Goal: Task Accomplishment & Management: Manage account settings

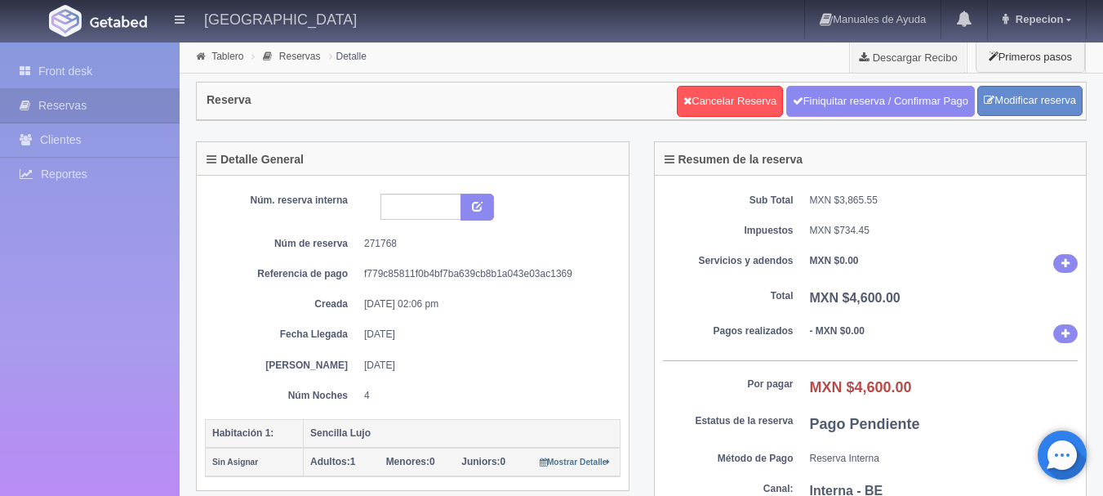
click at [619, 171] on div "Detalle General" at bounding box center [413, 158] width 432 height 33
click at [69, 62] on link "Front desk" at bounding box center [90, 71] width 180 height 33
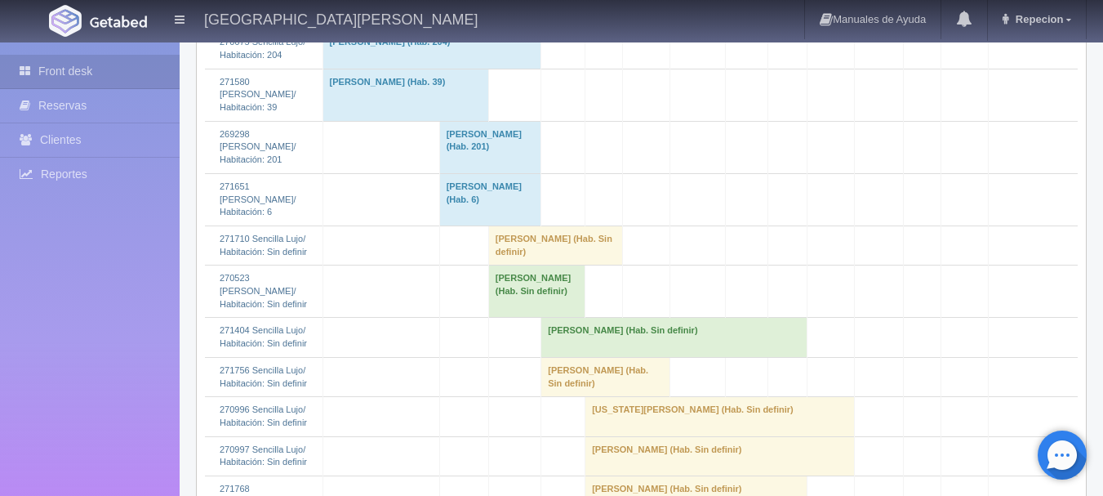
scroll to position [2368, 0]
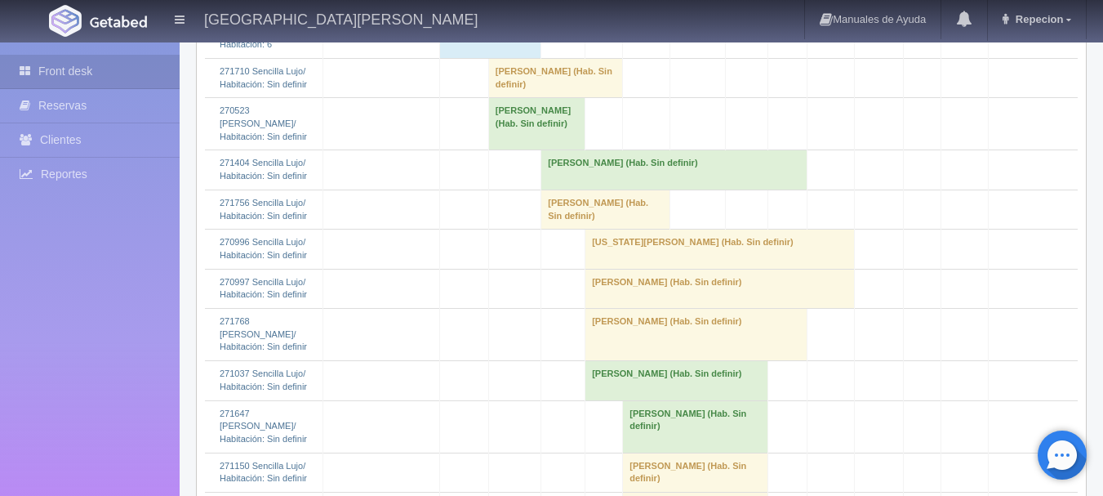
click at [510, 97] on td "[PERSON_NAME] (Hab. Sin definir)" at bounding box center [555, 77] width 134 height 39
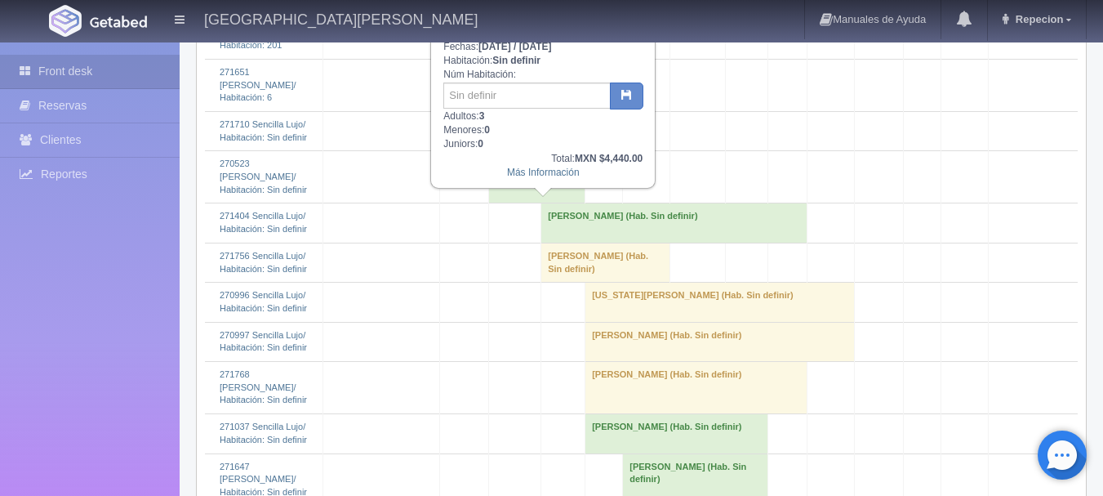
scroll to position [2287, 0]
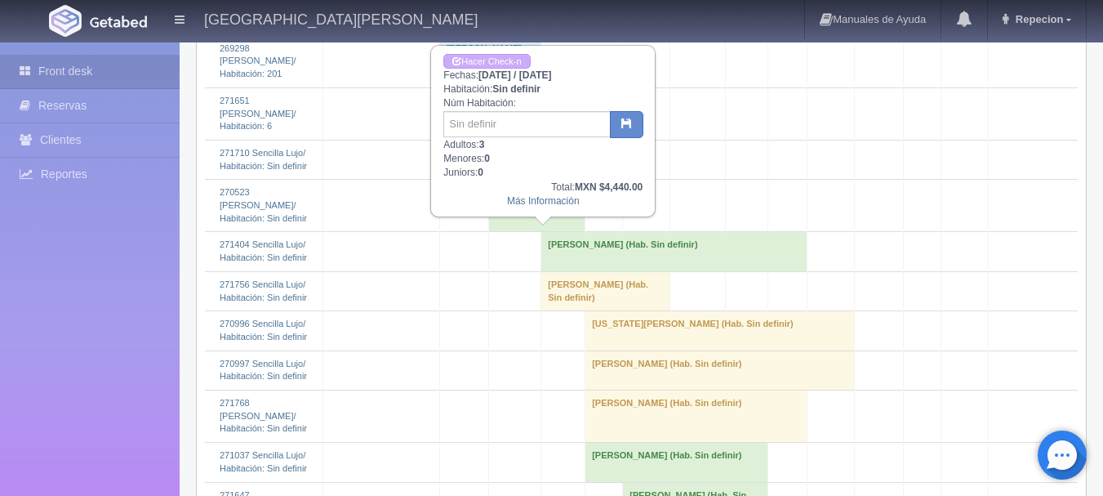
click at [526, 232] on td "[PERSON_NAME] (Hab. Sin definir)" at bounding box center [536, 206] width 96 height 52
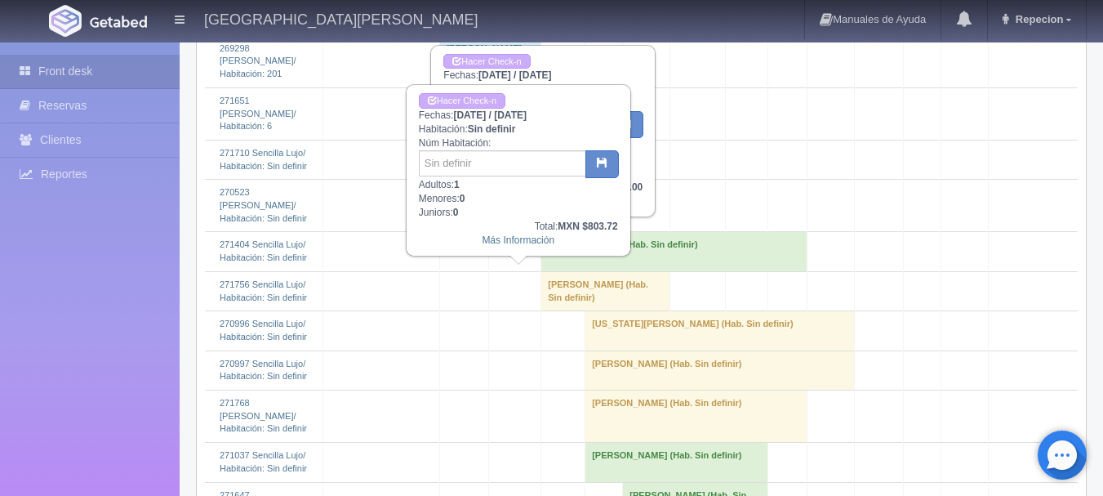
click at [526, 232] on td "[PERSON_NAME] (Hab. Sin definir)" at bounding box center [536, 206] width 96 height 52
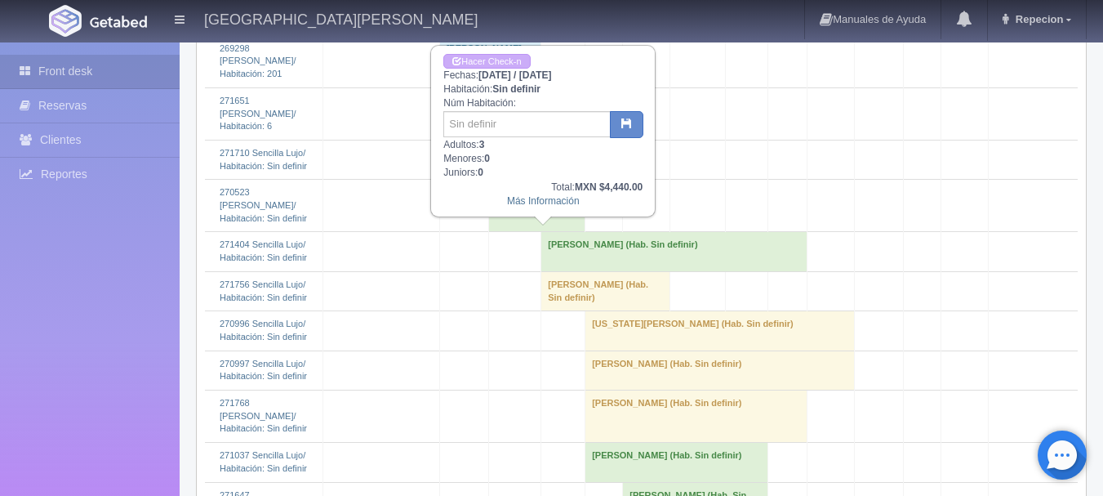
click at [526, 179] on td "[PERSON_NAME] (Hab. Sin definir)" at bounding box center [555, 159] width 134 height 39
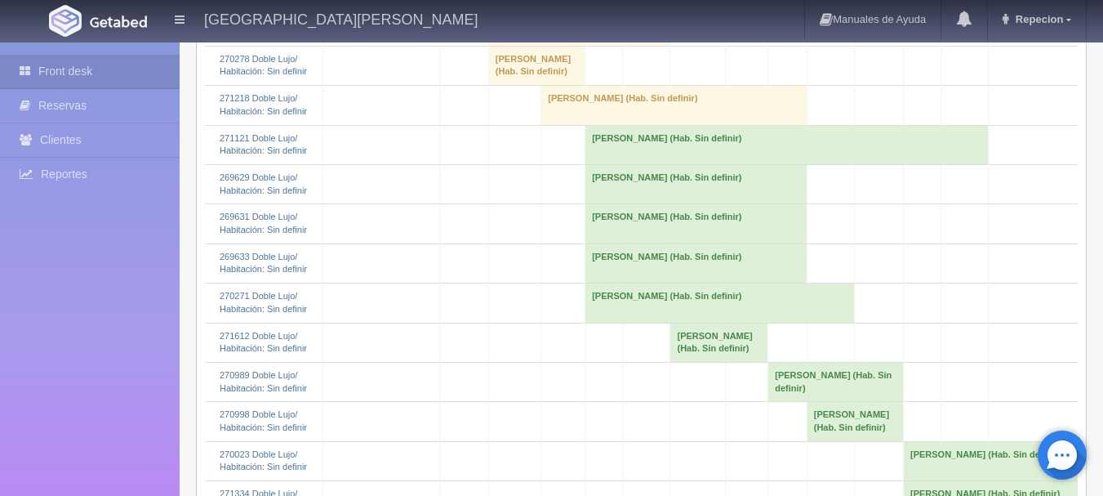
scroll to position [980, 0]
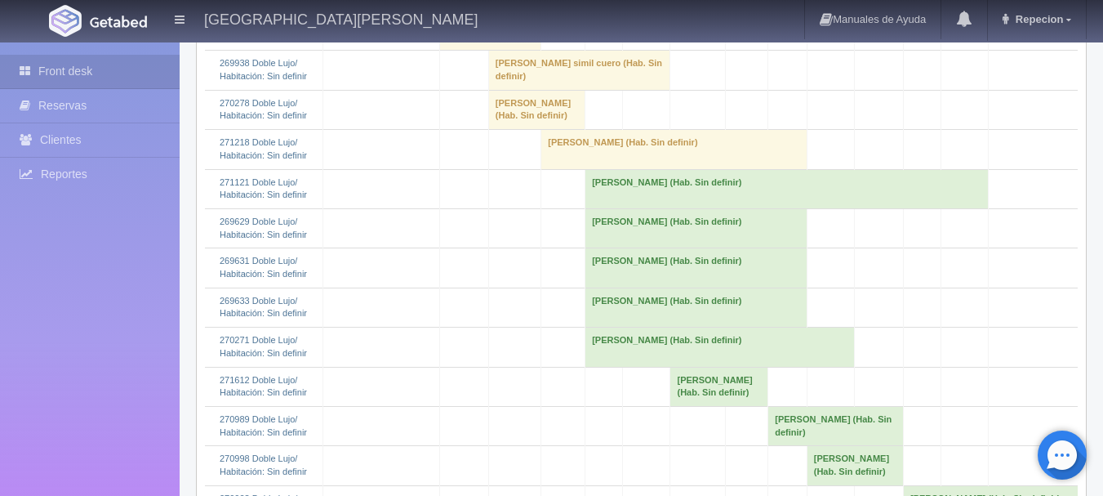
click at [505, 129] on td "[PERSON_NAME] (Hab. Sin definir)" at bounding box center [536, 109] width 96 height 39
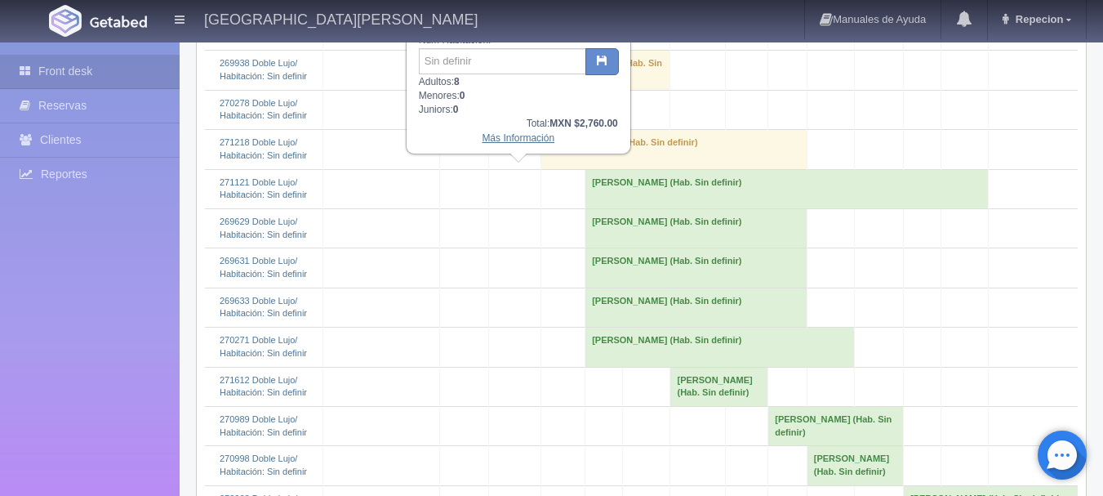
click at [517, 141] on link "Más Información" at bounding box center [518, 137] width 73 height 11
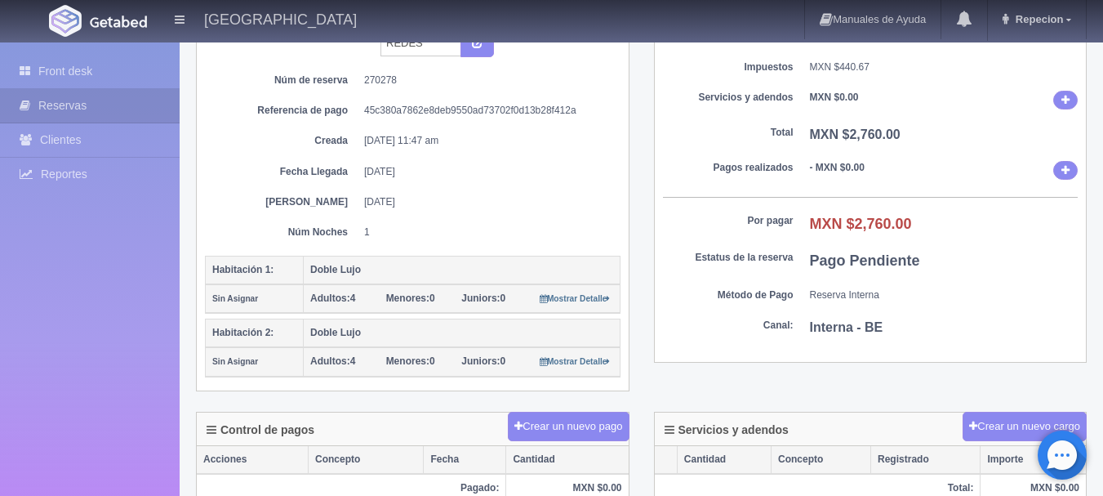
scroll to position [82, 0]
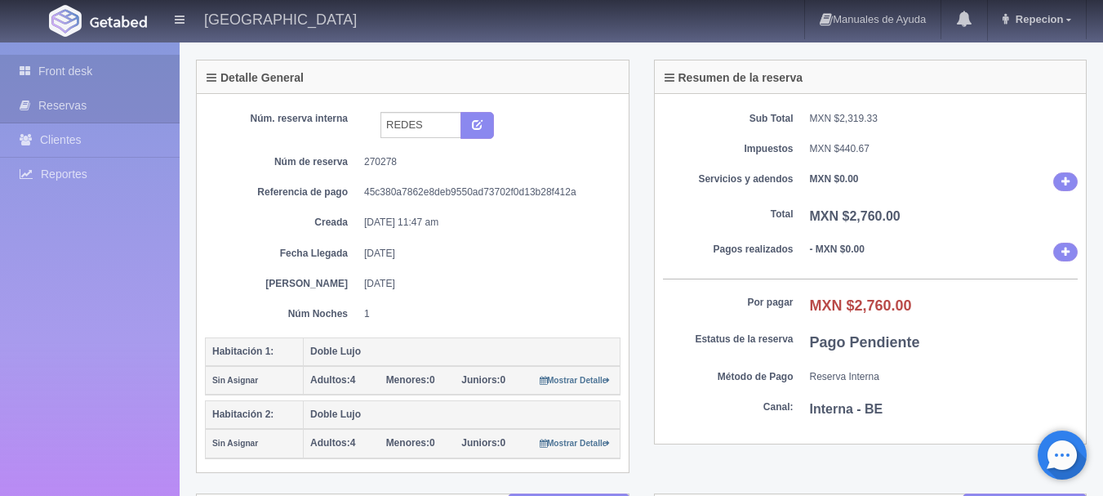
click at [76, 69] on link "Front desk" at bounding box center [90, 71] width 180 height 33
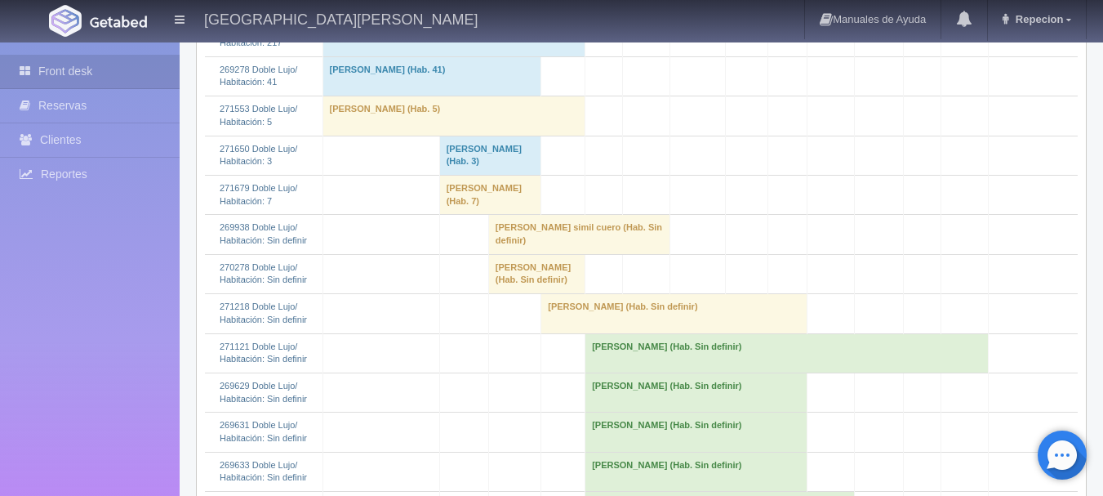
scroll to position [817, 0]
click at [492, 253] on td "[PERSON_NAME] simil cuero (Hab. Sin definir)" at bounding box center [579, 233] width 182 height 39
click at [538, 253] on td "[PERSON_NAME] simil cuero (Hab. Sin definir)" at bounding box center [579, 233] width 182 height 39
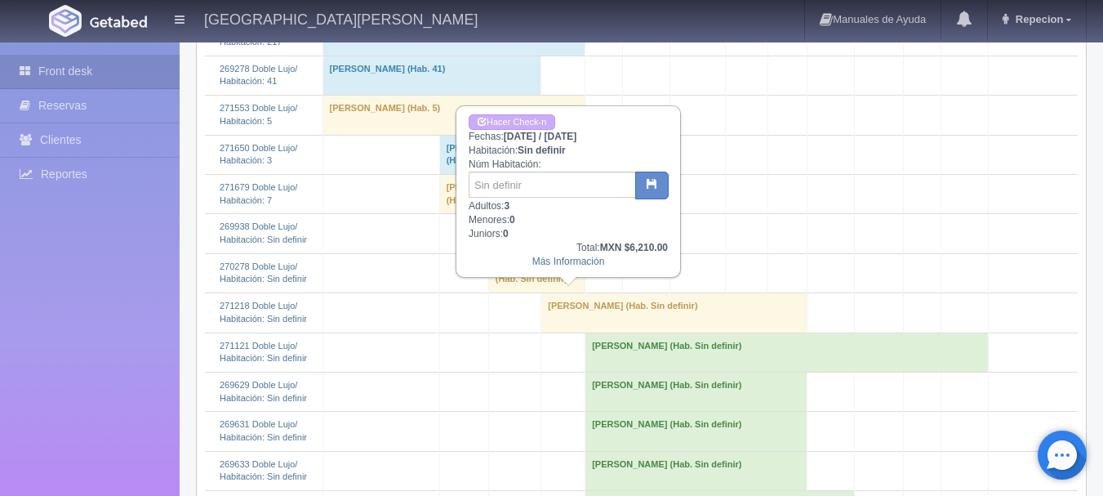
click at [538, 253] on td "saul naranjo simil cuero (Hab. Sin definir)" at bounding box center [579, 233] width 182 height 39
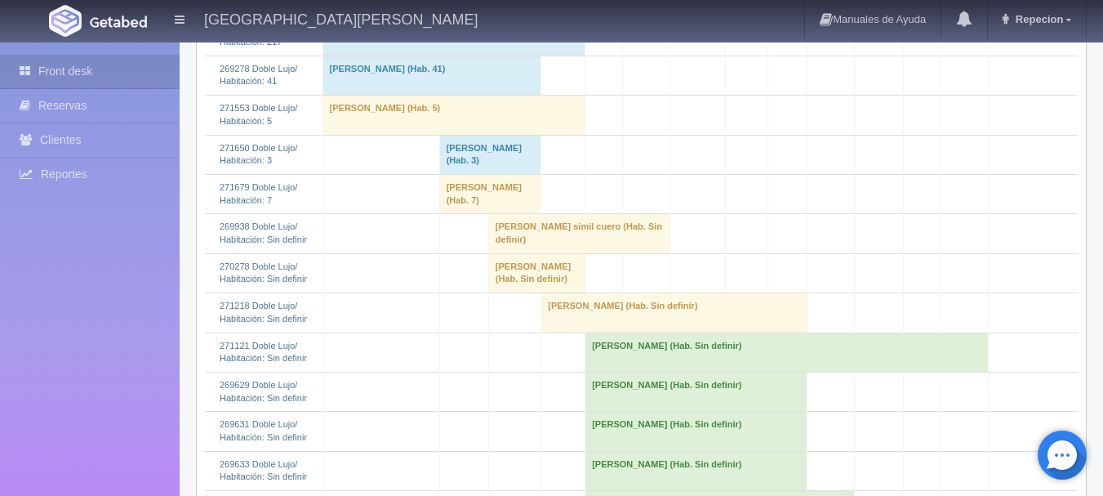
click at [505, 253] on td "saul naranjo simil cuero (Hab. Sin definir)" at bounding box center [579, 233] width 182 height 39
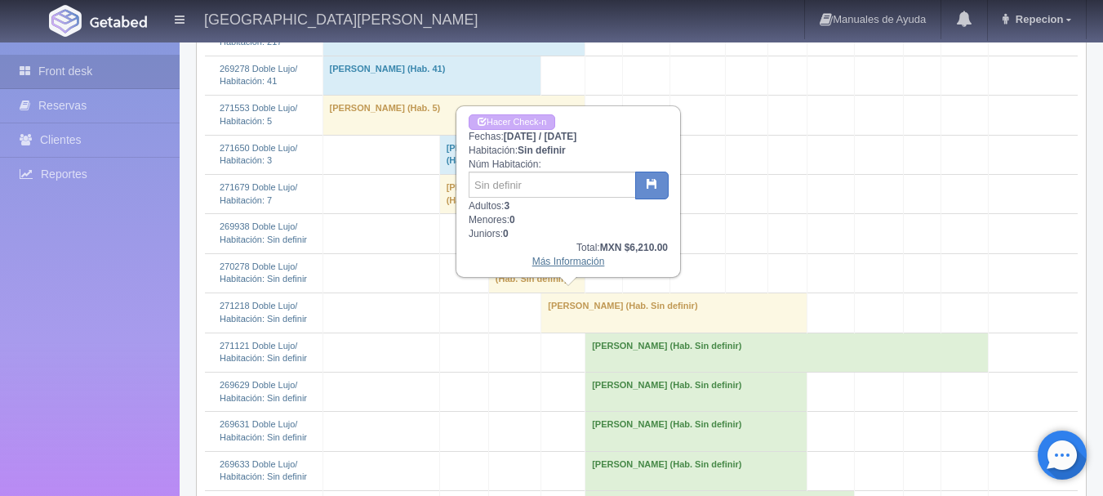
click at [556, 266] on link "Más Información" at bounding box center [568, 261] width 73 height 11
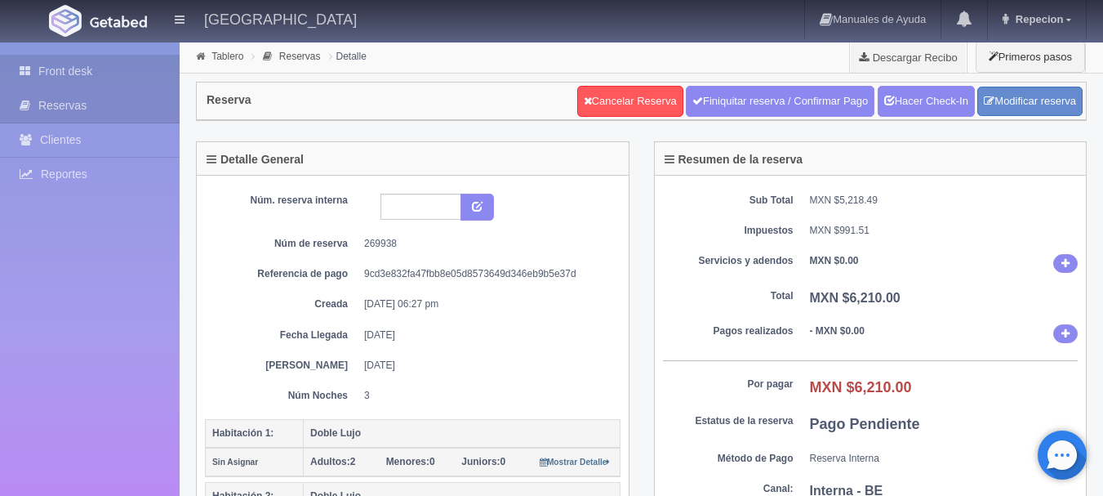
click at [56, 65] on link "Front desk" at bounding box center [90, 71] width 180 height 33
